Goal: Task Accomplishment & Management: Manage account settings

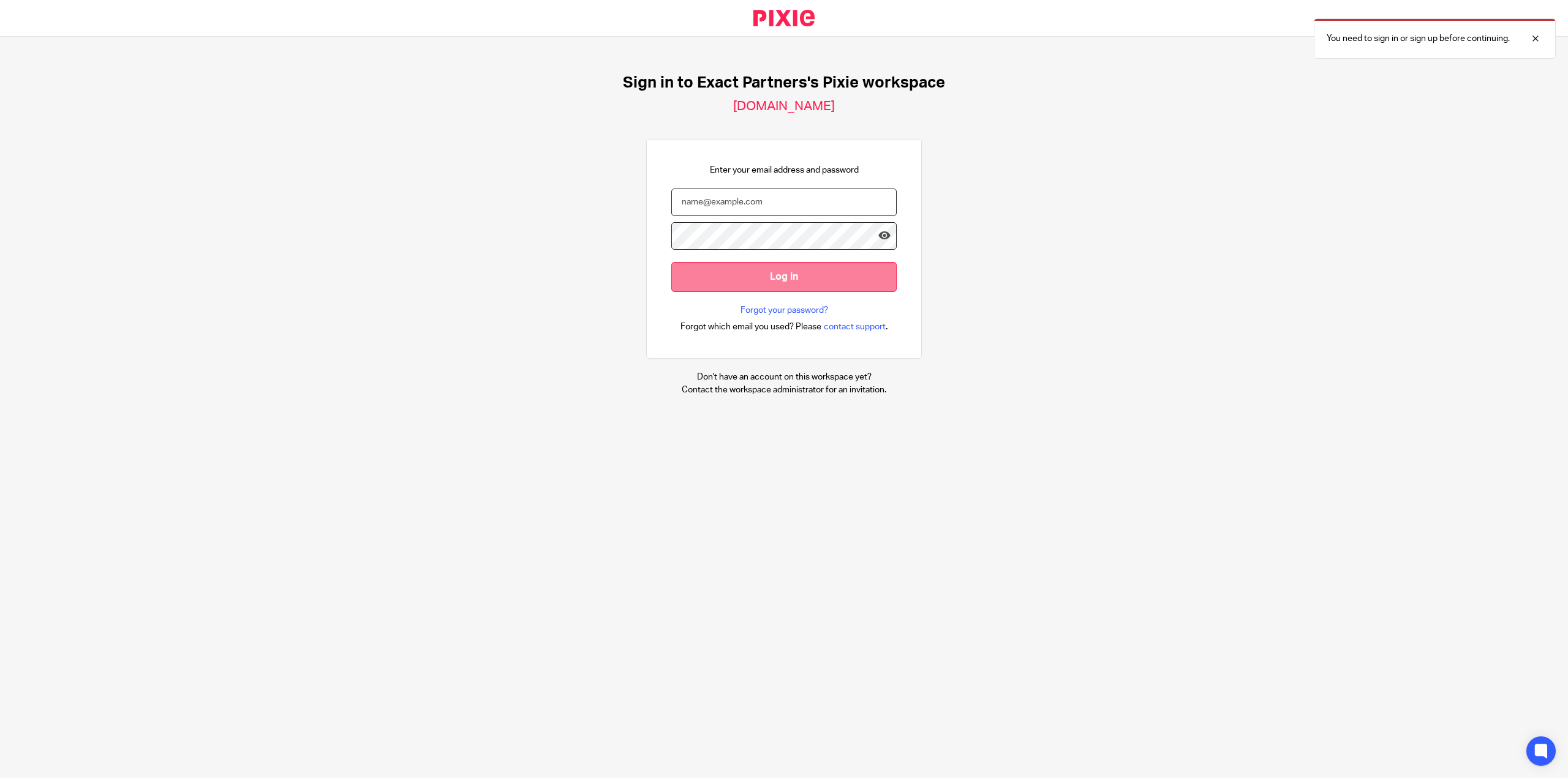
type input "[EMAIL_ADDRESS][DOMAIN_NAME]"
click at [721, 275] on input "Log in" at bounding box center [784, 277] width 226 height 30
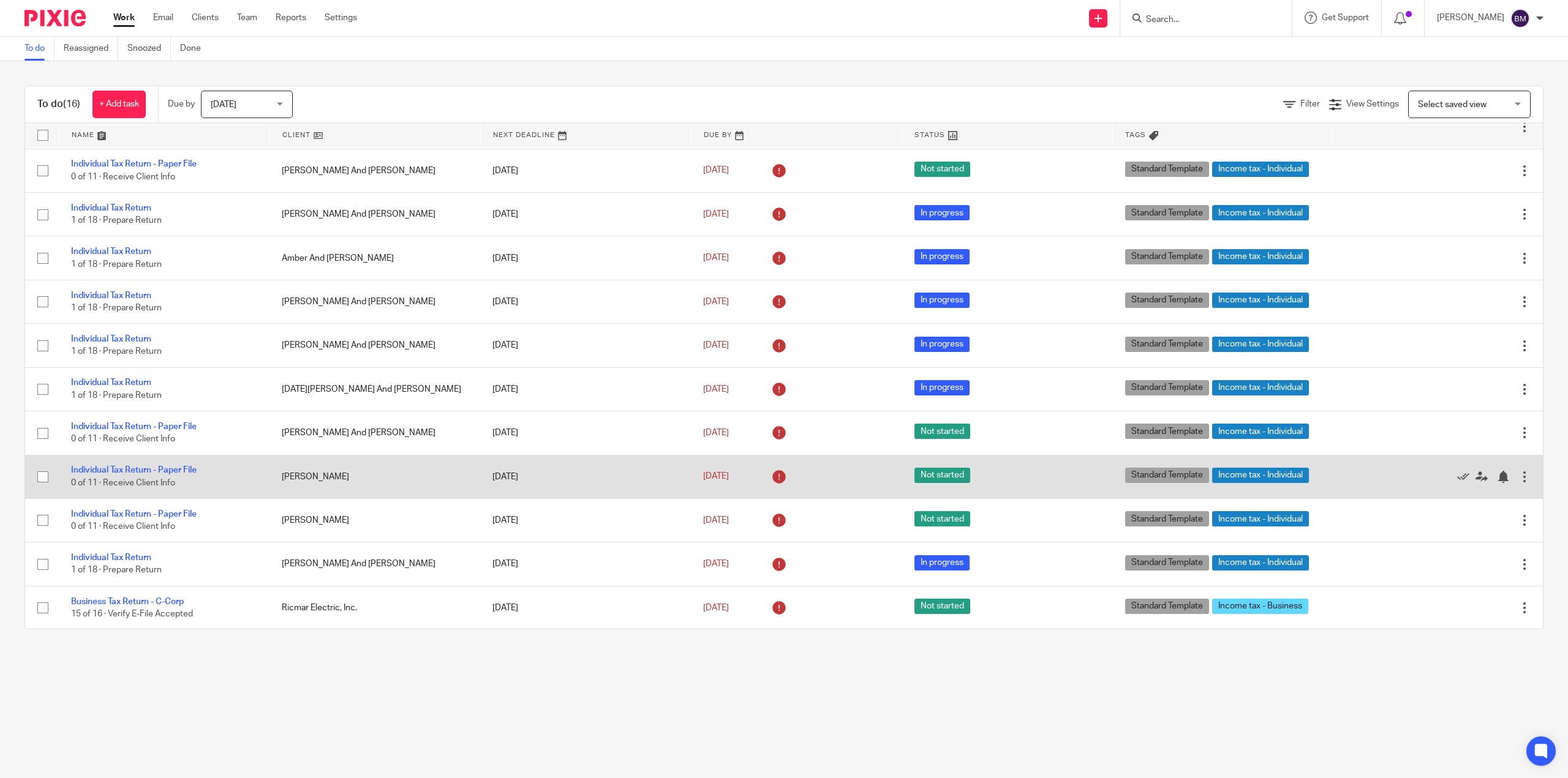
scroll to position [218, 0]
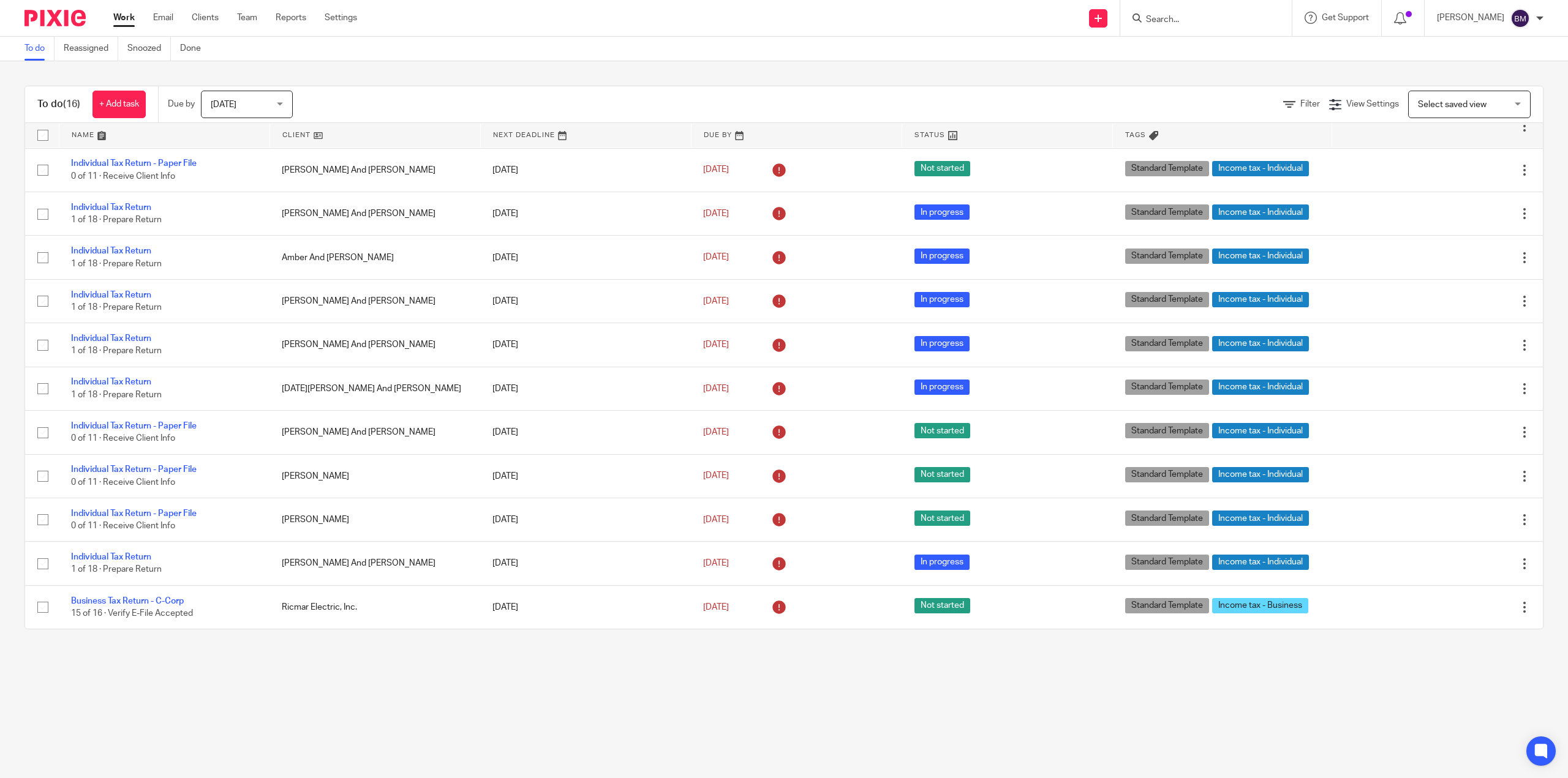
click at [281, 102] on div "Today Today" at bounding box center [247, 105] width 92 height 28
click at [249, 284] on li "All" at bounding box center [249, 279] width 91 height 25
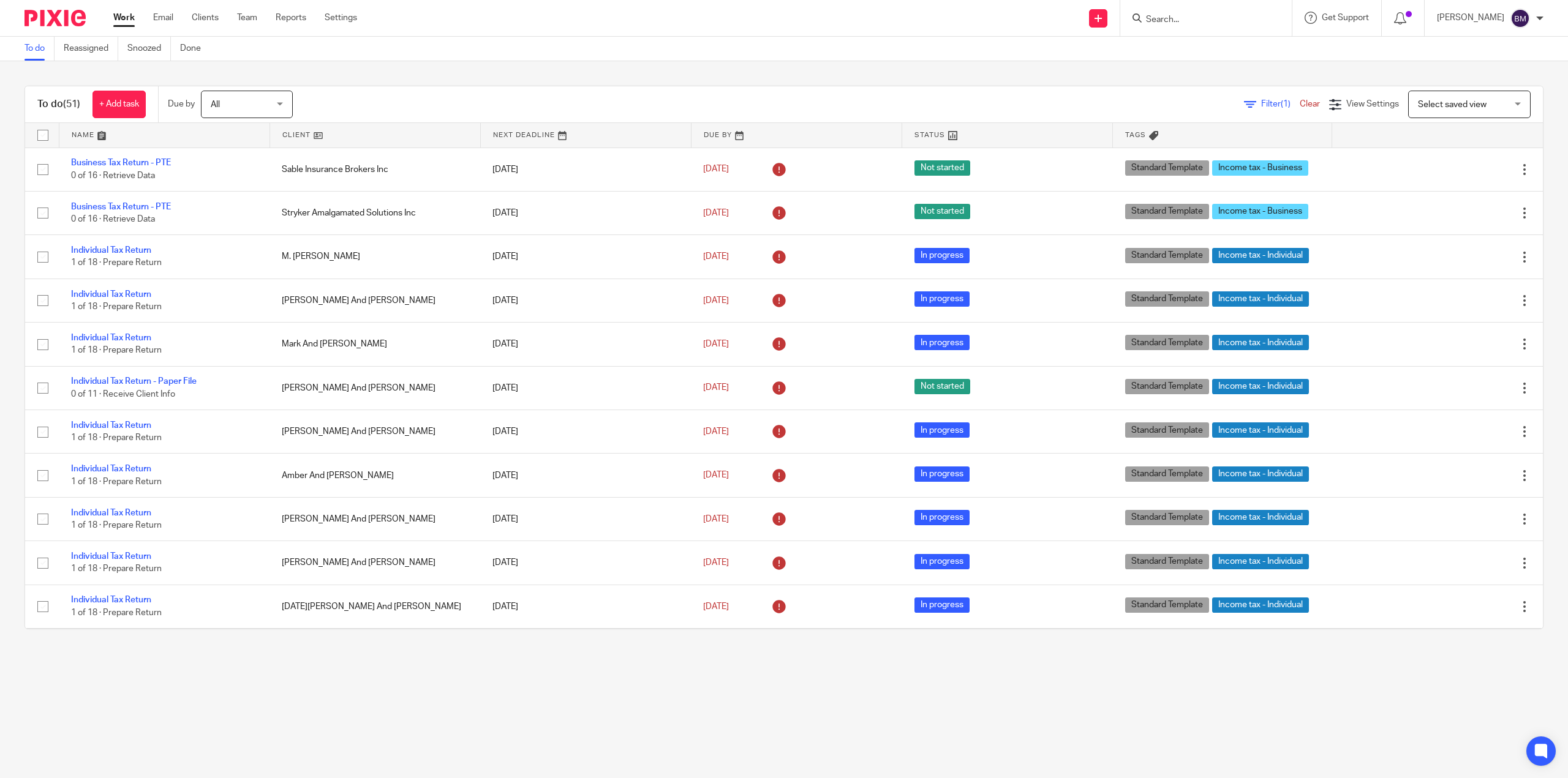
click at [0, 777] on nordpass-portal at bounding box center [0, 778] width 0 height 0
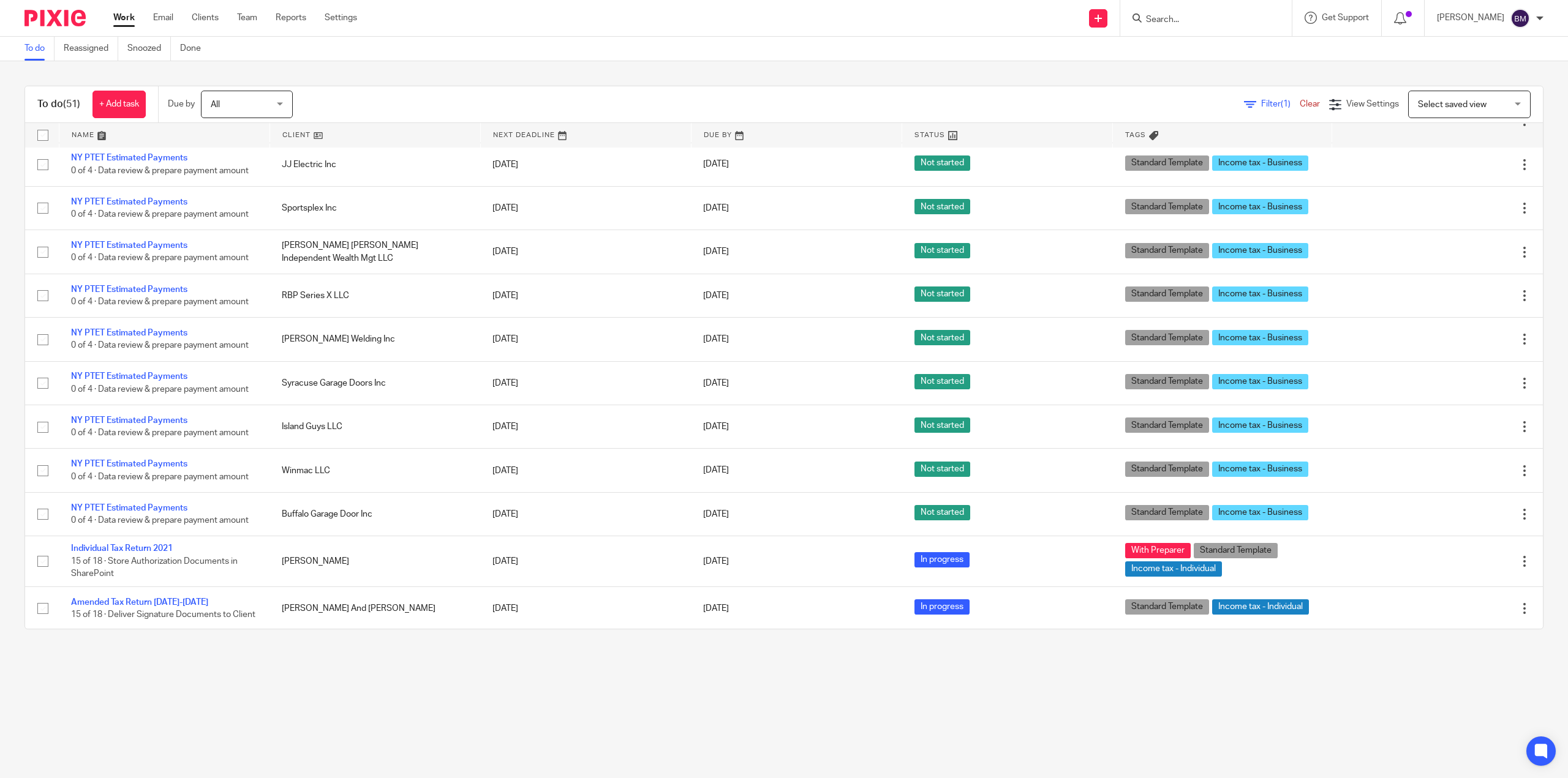
scroll to position [1780, 0]
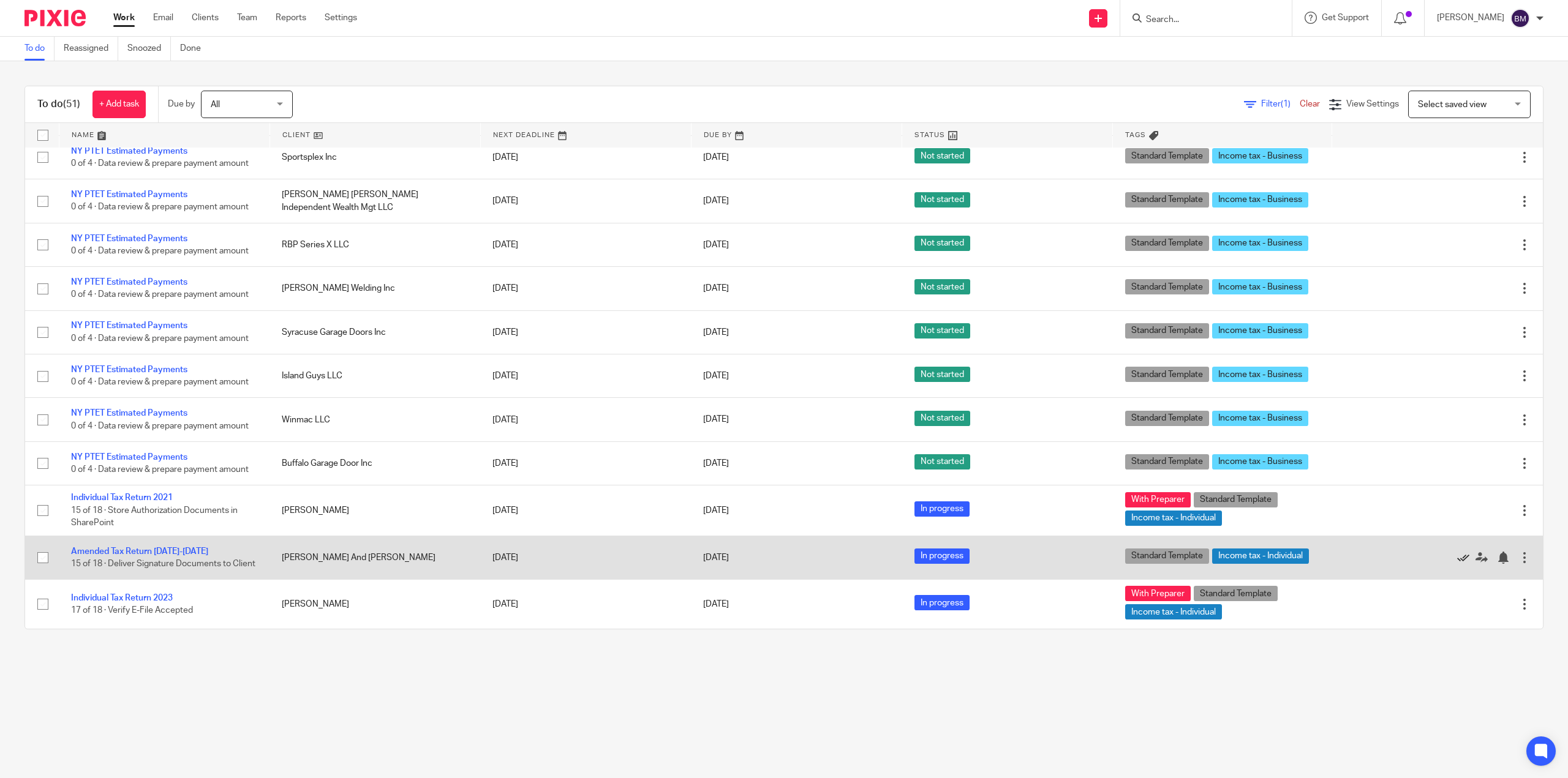
click at [1457, 554] on icon at bounding box center [1463, 558] width 13 height 13
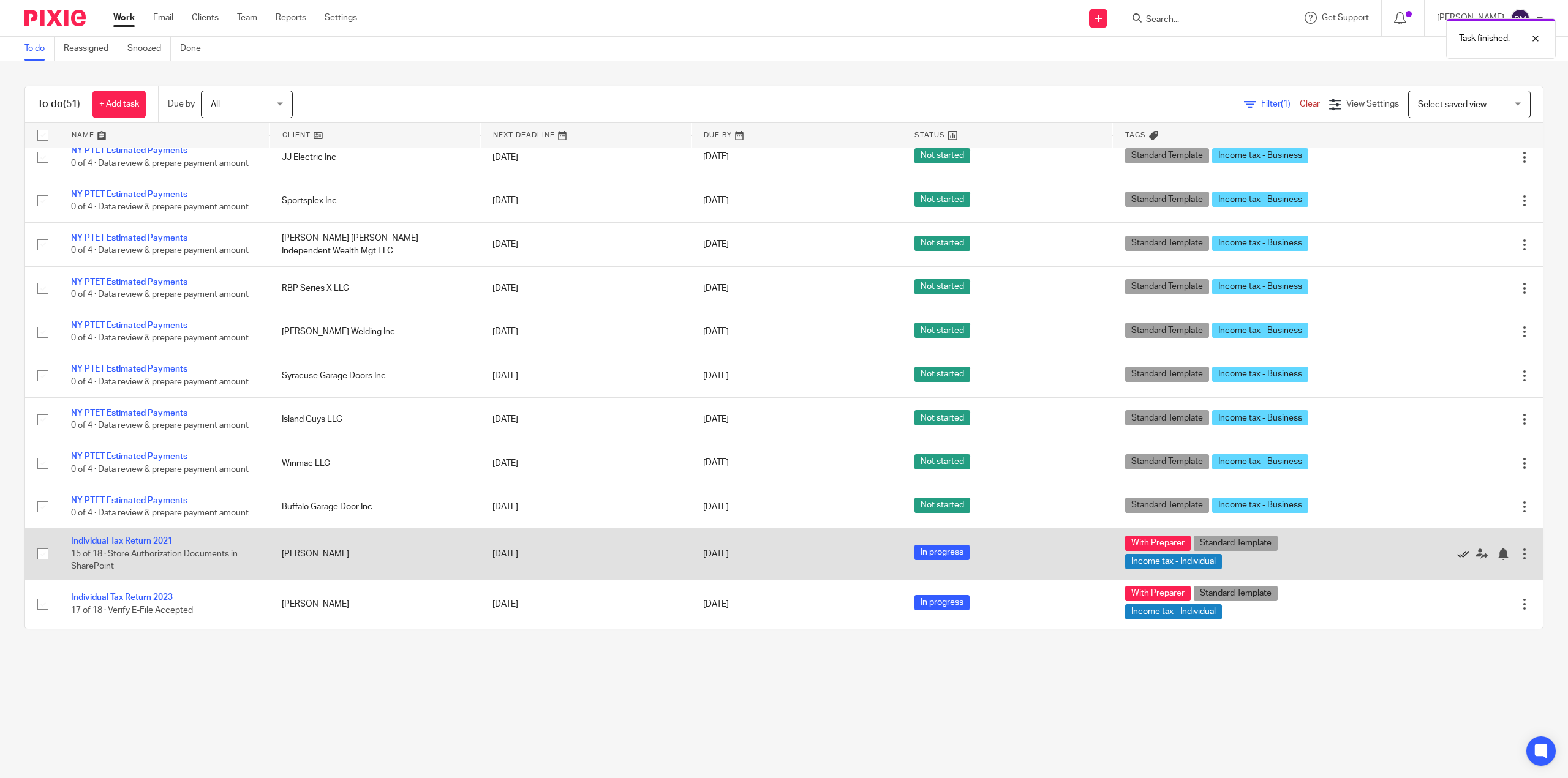
click at [1457, 554] on icon at bounding box center [1463, 554] width 13 height 13
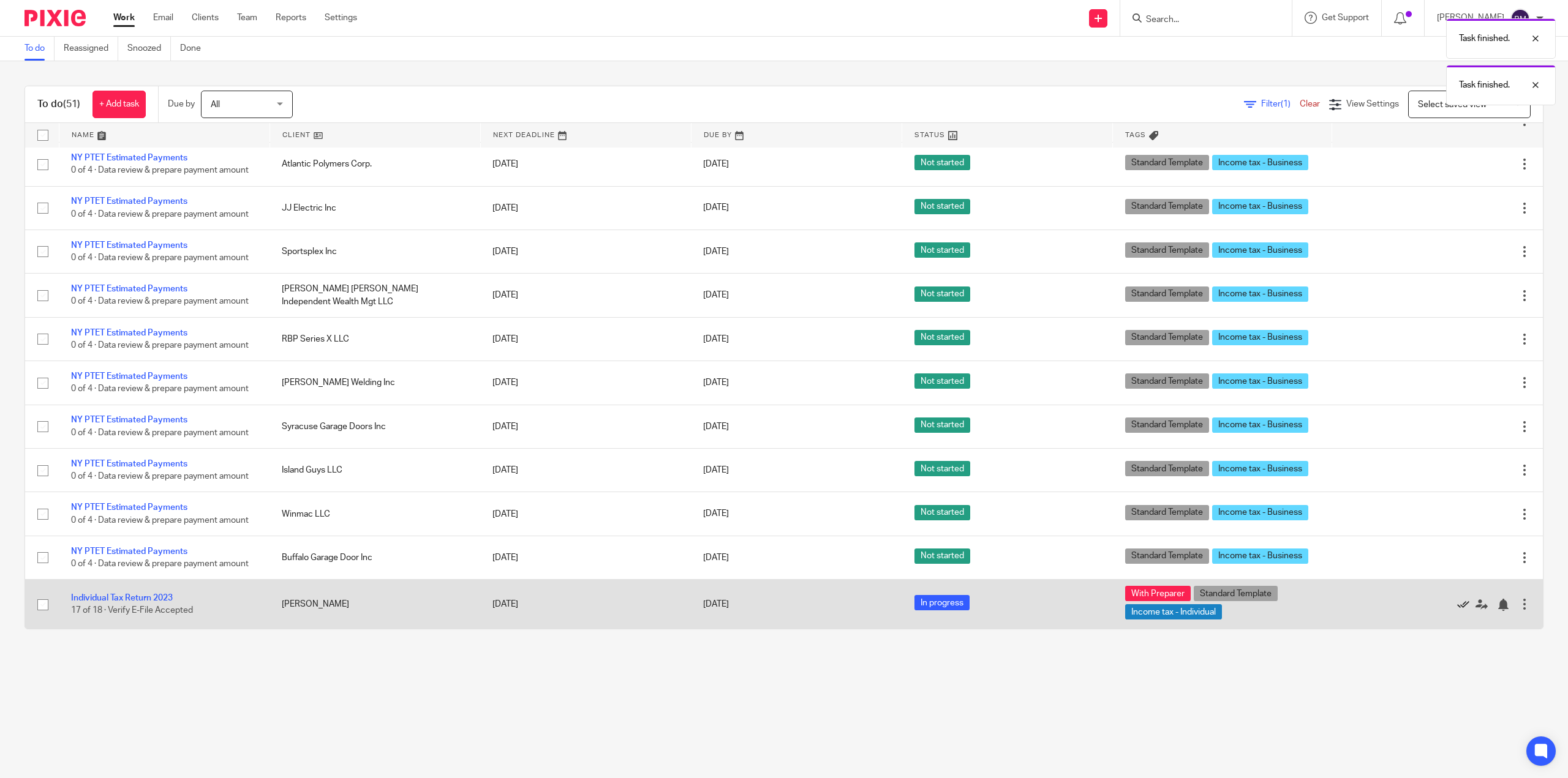
click at [1457, 605] on icon at bounding box center [1463, 605] width 13 height 13
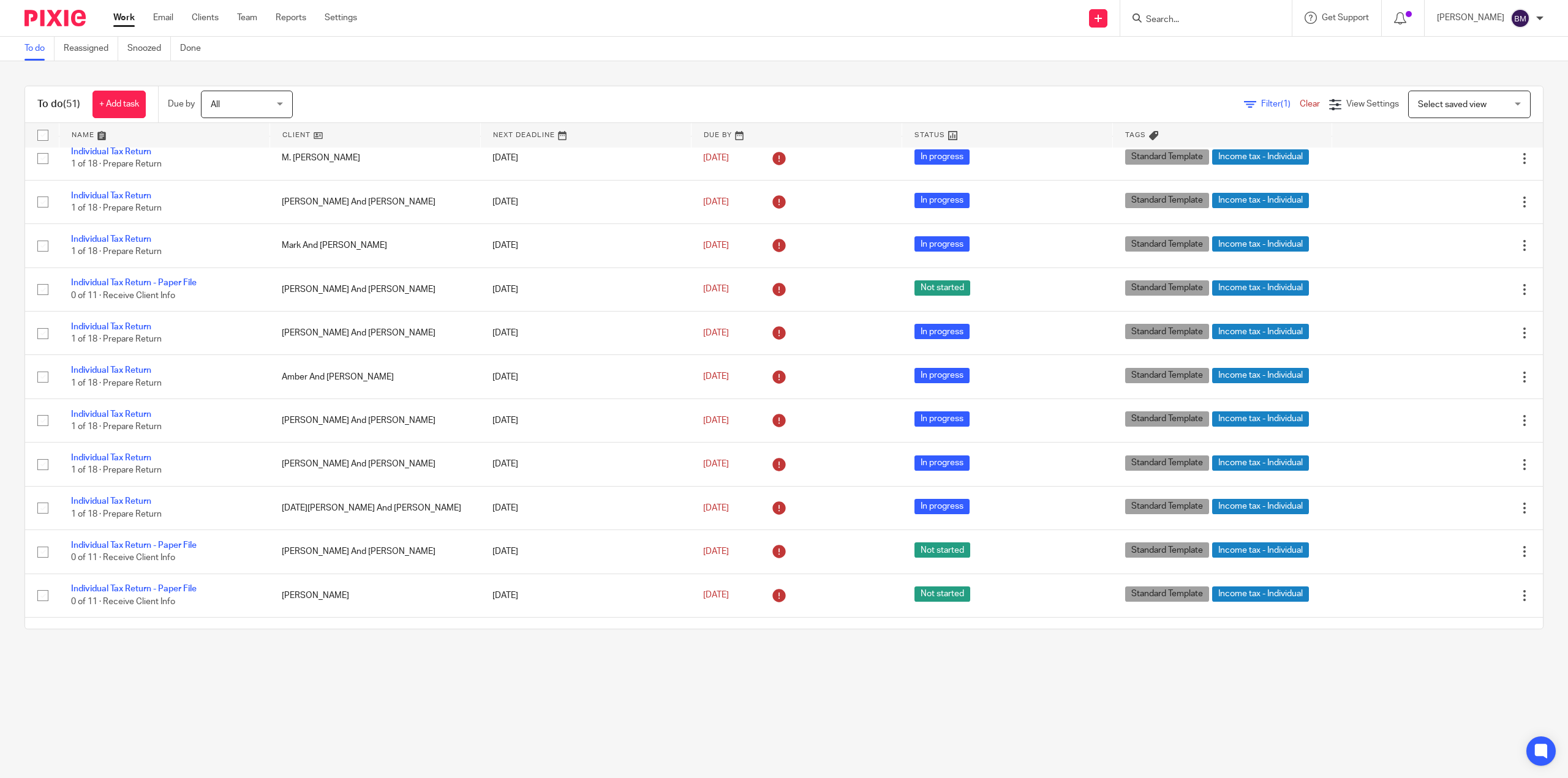
scroll to position [0, 0]
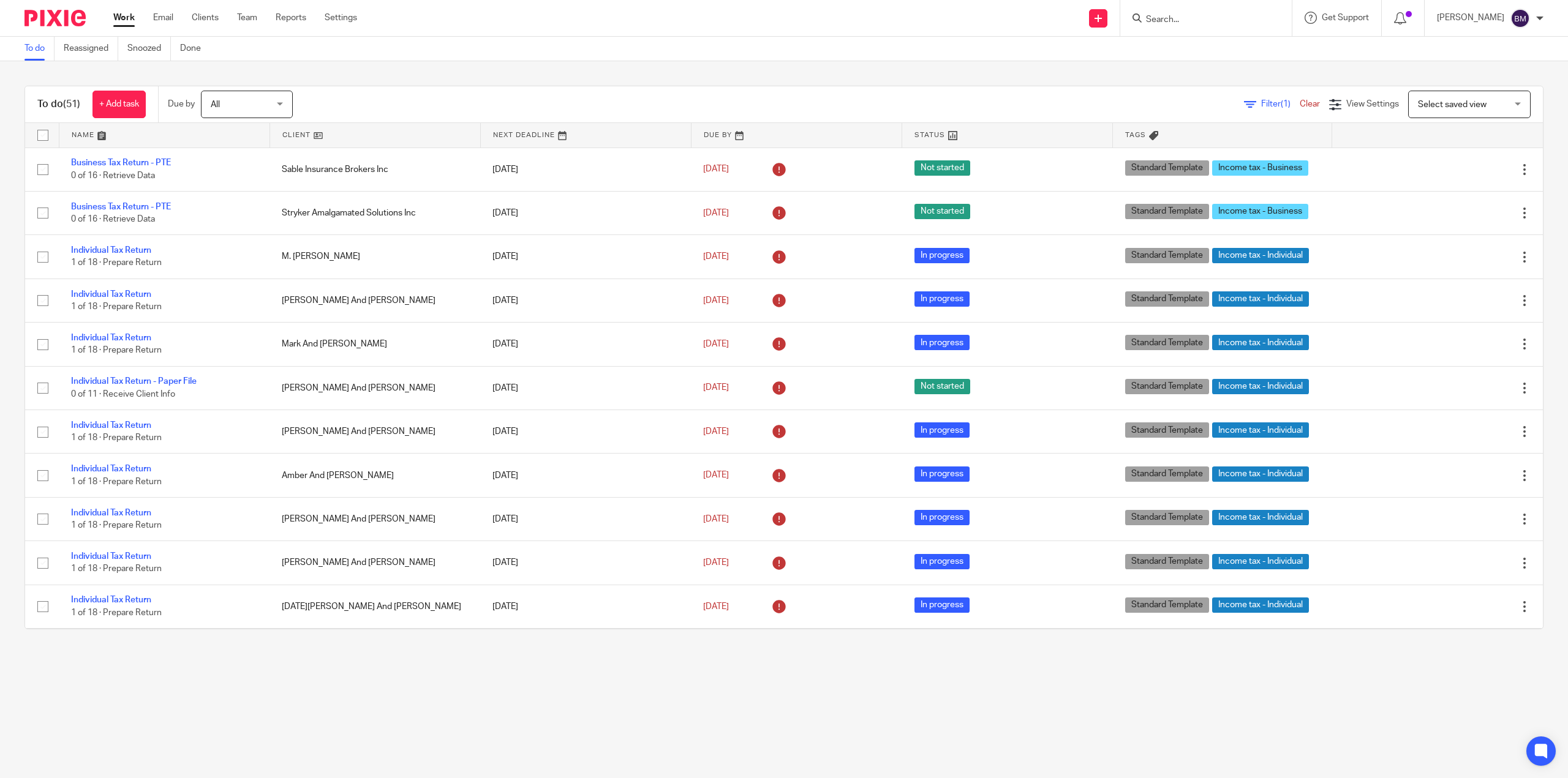
click at [1537, 17] on div at bounding box center [1540, 18] width 8 height 8
click at [1499, 83] on span "Logout" at bounding box center [1487, 85] width 28 height 9
